Goal: Information Seeking & Learning: Check status

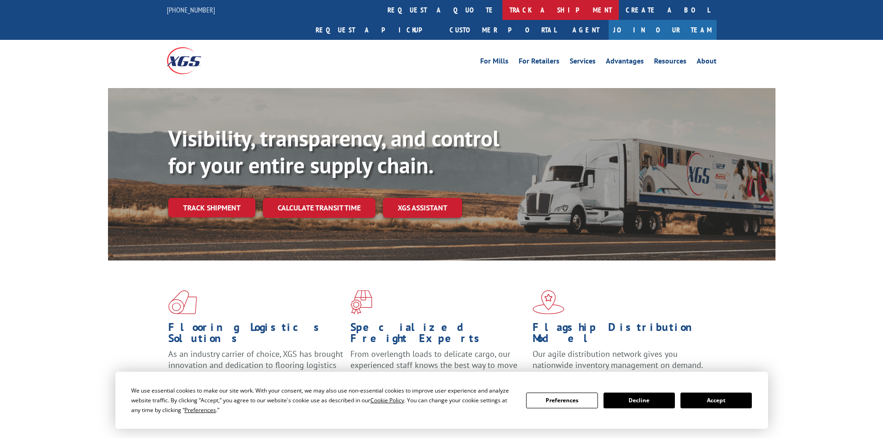
click at [502, 13] on link "track a shipment" at bounding box center [560, 10] width 116 height 20
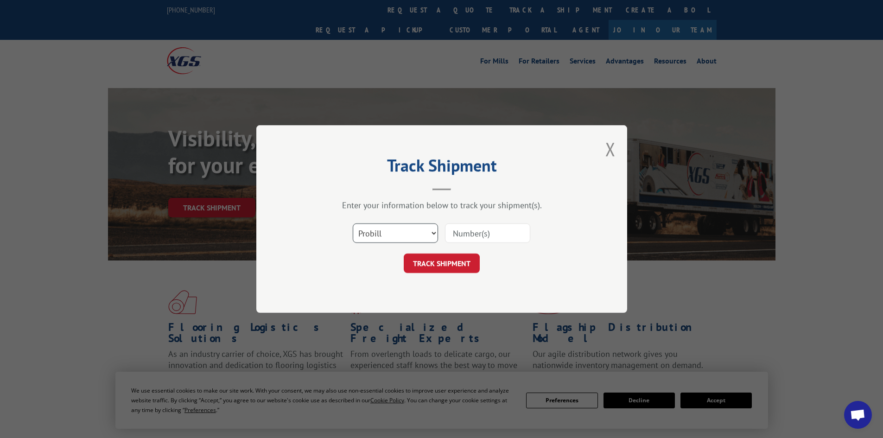
click at [385, 229] on select "Select category... Probill BOL PO" at bounding box center [395, 232] width 85 height 19
select select "bol"
click at [353, 223] on select "Select category... Probill BOL PO" at bounding box center [395, 232] width 85 height 19
paste input "7077878"
type input "7077878"
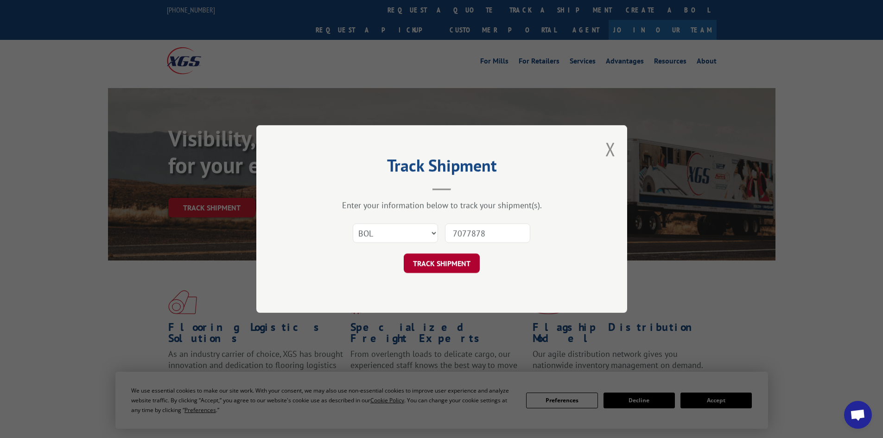
click at [455, 259] on button "TRACK SHIPMENT" at bounding box center [442, 263] width 76 height 19
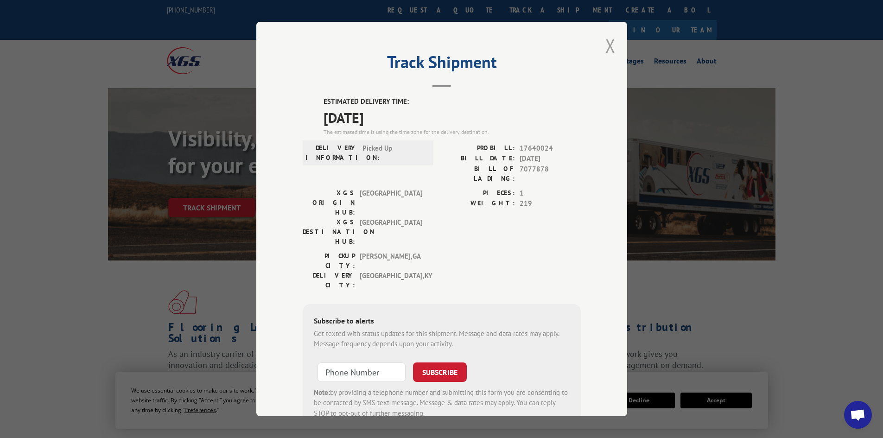
click at [609, 44] on button "Close modal" at bounding box center [610, 45] width 10 height 25
